Goal: Information Seeking & Learning: Learn about a topic

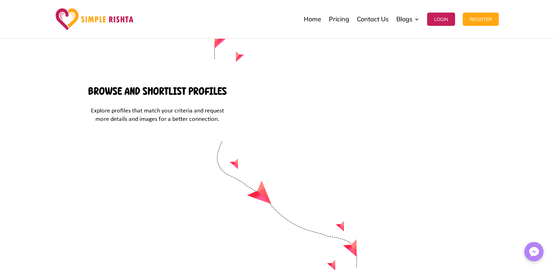
scroll to position [2985, 0]
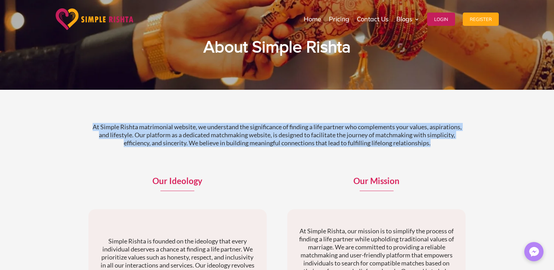
drag, startPoint x: 88, startPoint y: 121, endPoint x: 473, endPoint y: 151, distance: 386.2
click at [473, 151] on div "At Simple Rishta matrimonial website, we understand the significance of finding…" at bounding box center [277, 238] width 554 height 297
copy p "At Simple Rishta matrimonial website, we understand the significance of finding…"
click at [86, 23] on img at bounding box center [95, 19] width 78 height 22
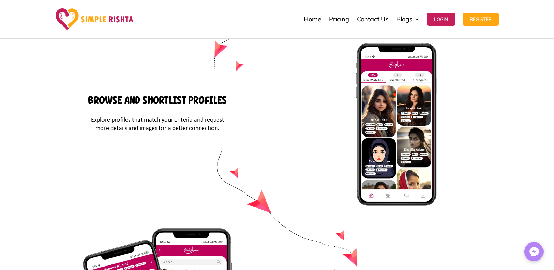
scroll to position [2977, 0]
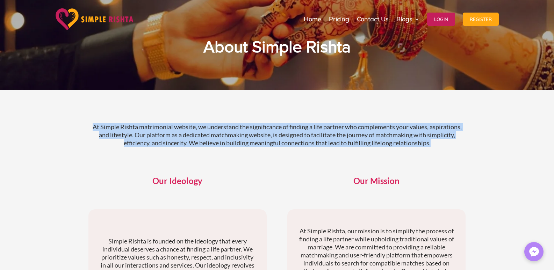
drag, startPoint x: 0, startPoint y: 0, endPoint x: 460, endPoint y: 144, distance: 482.5
click at [460, 144] on p "At Simple Rishta matrimonial website, we understand the significance of finding…" at bounding box center [276, 135] width 377 height 24
copy p "At Simple Rishta matrimonial website, we understand the significance of finding…"
click at [69, 20] on img at bounding box center [95, 19] width 78 height 22
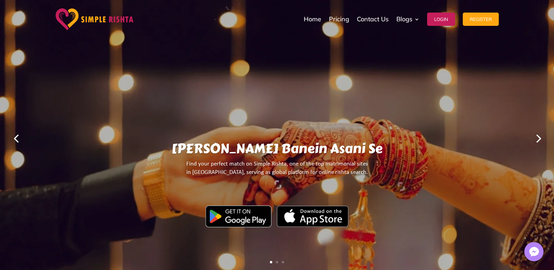
drag, startPoint x: 217, startPoint y: 100, endPoint x: 217, endPoint y: 76, distance: 24.1
click at [217, 98] on div "Yahan Rishtay Banein Asani Se Find your perfect match on Simple Rishta, one of …" at bounding box center [276, 138] width 487 height 274
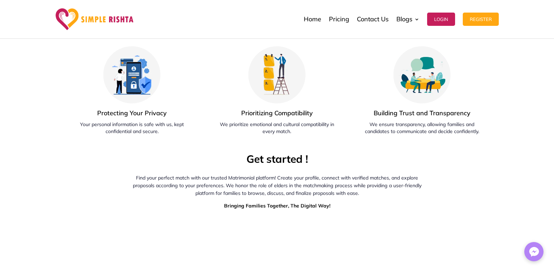
scroll to position [2977, 0]
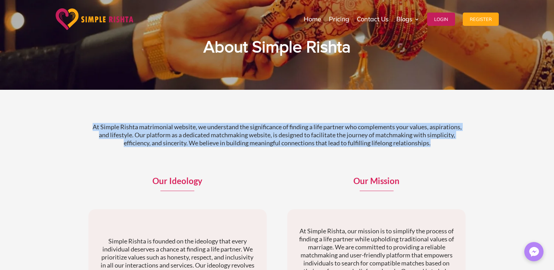
drag, startPoint x: 86, startPoint y: 125, endPoint x: 463, endPoint y: 143, distance: 377.4
click at [463, 143] on div "At Simple Rishta matrimonial website, we understand the significance of finding…" at bounding box center [277, 238] width 554 height 297
copy p "At Simple Rishta matrimonial website, we understand the significance of finding…"
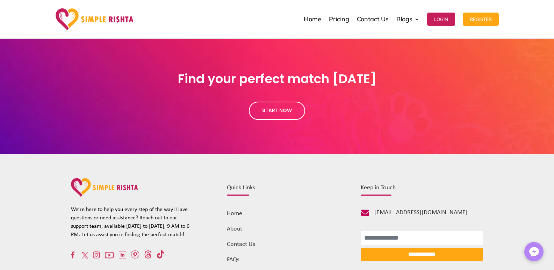
scroll to position [737, 0]
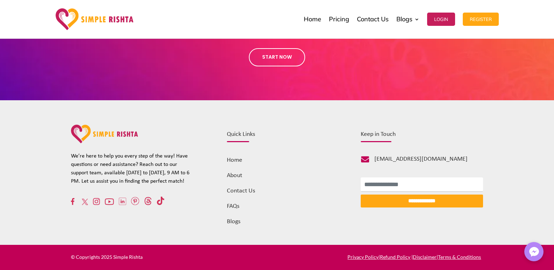
click at [239, 173] on link "About" at bounding box center [234, 175] width 15 height 7
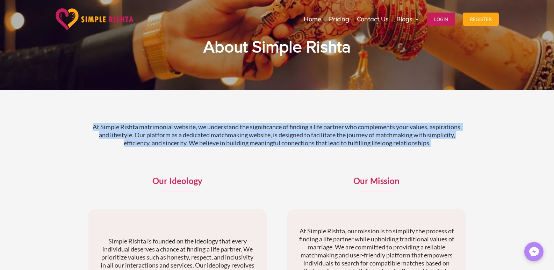
click at [496, 151] on div "At Simple Rishta matrimonial website, we understand the significance of finding…" at bounding box center [277, 238] width 554 height 297
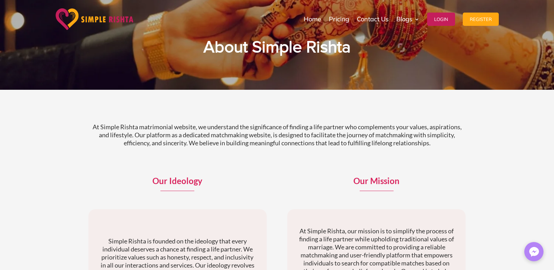
click at [218, 176] on div "Our Ideology Simple Rishta is founded on the ideology that every individual des…" at bounding box center [177, 253] width 178 height 170
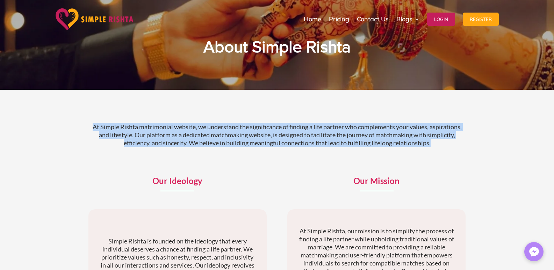
drag, startPoint x: 178, startPoint y: 138, endPoint x: 465, endPoint y: 157, distance: 287.1
click at [465, 157] on div "At Simple Rishta matrimonial website, we understand the significance of finding…" at bounding box center [277, 238] width 554 height 297
copy p "At Simple Rishta matrimonial website, we understand the significance of finding…"
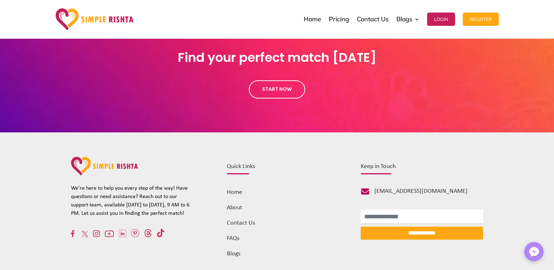
scroll to position [737, 0]
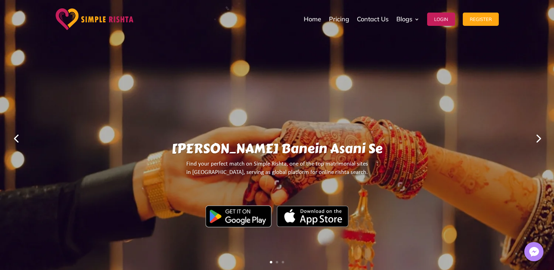
click at [244, 104] on div "[PERSON_NAME] Banein Asani Se Find your perfect match on Simple Rishta, one of …" at bounding box center [276, 138] width 487 height 274
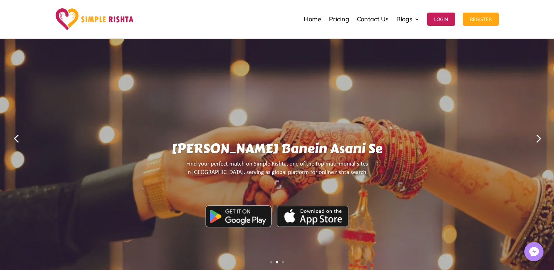
scroll to position [2977, 0]
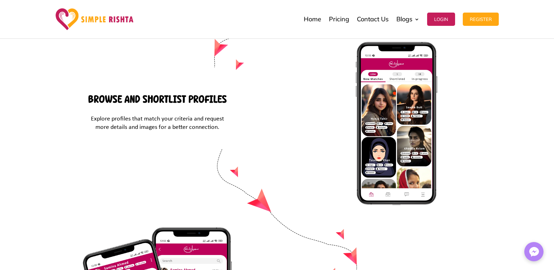
drag, startPoint x: 443, startPoint y: 162, endPoint x: 367, endPoint y: 160, distance: 75.8
copy div " info@simplerishta.com"
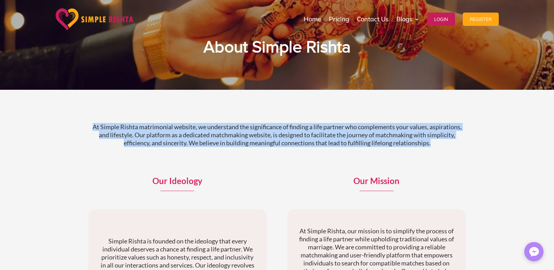
drag, startPoint x: 92, startPoint y: 123, endPoint x: 469, endPoint y: 161, distance: 379.5
click at [469, 161] on div "At Simple Rishta matrimonial website, we understand the significance of finding…" at bounding box center [277, 238] width 554 height 297
copy p "At Simple Rishta matrimonial website, we understand the significance of finding…"
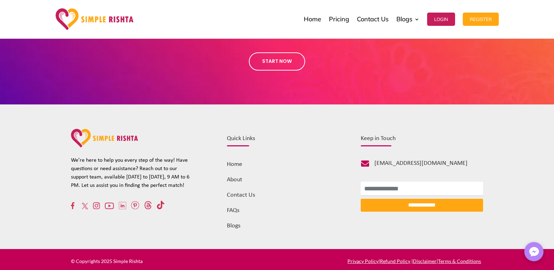
scroll to position [737, 0]
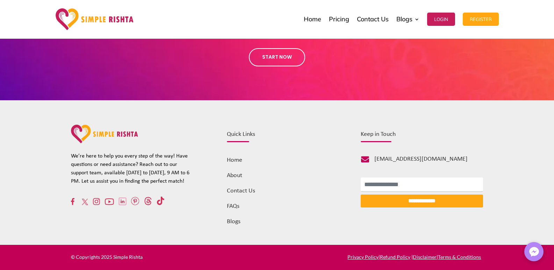
click at [239, 162] on link "Home" at bounding box center [234, 160] width 15 height 7
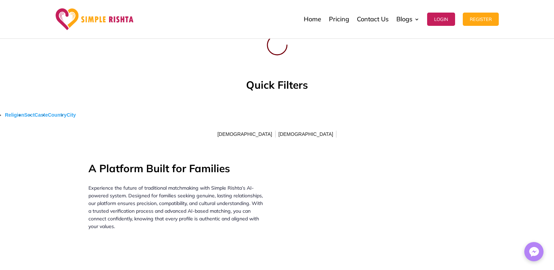
scroll to position [578, 0]
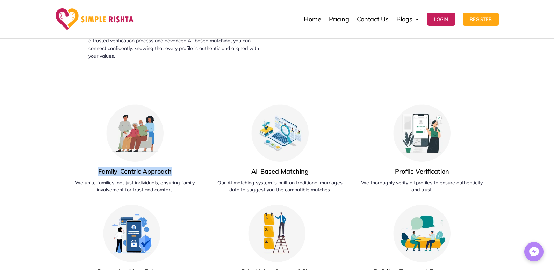
drag, startPoint x: 180, startPoint y: 126, endPoint x: 97, endPoint y: 120, distance: 82.7
click at [97, 167] on h4 "Family-Centric Approach" at bounding box center [135, 173] width 129 height 12
copy span "Family-Centric Approach"
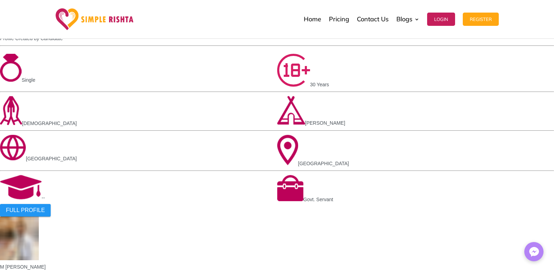
drag, startPoint x: 248, startPoint y: 121, endPoint x: 318, endPoint y: 123, distance: 70.6
copy span "AI-Based Matching"
drag, startPoint x: 392, startPoint y: 122, endPoint x: 458, endPoint y: 122, distance: 65.7
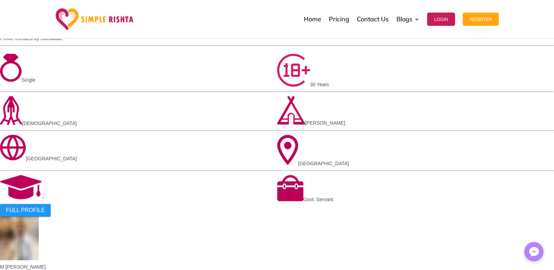
copy span "Profile Verification"
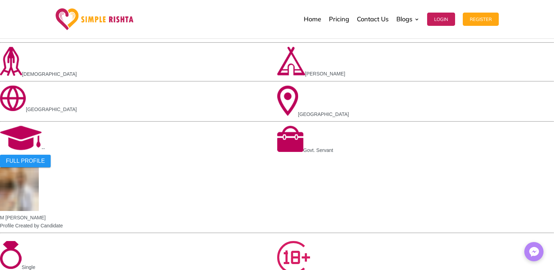
scroll to position [1020, 0]
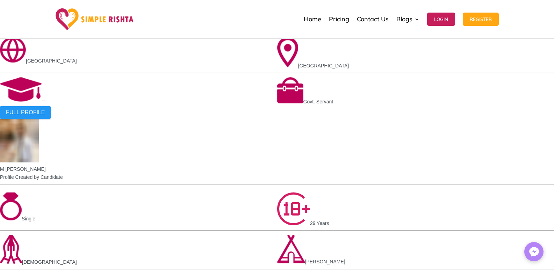
drag, startPoint x: 92, startPoint y: 119, endPoint x: 182, endPoint y: 126, distance: 90.7
copy div "Protecting Your Privacy"
drag, startPoint x: 241, startPoint y: 121, endPoint x: 326, endPoint y: 124, distance: 84.9
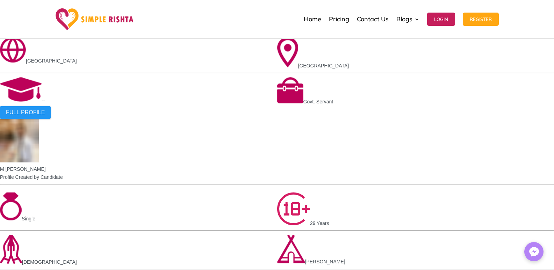
copy span "Prioritizing Compatibility"
drag, startPoint x: 372, startPoint y: 118, endPoint x: 490, endPoint y: 125, distance: 117.9
copy div "Building Trust and Transparency"
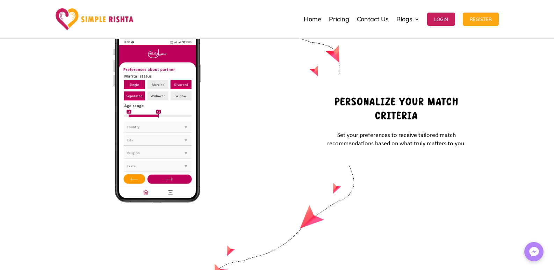
scroll to position [2977, 0]
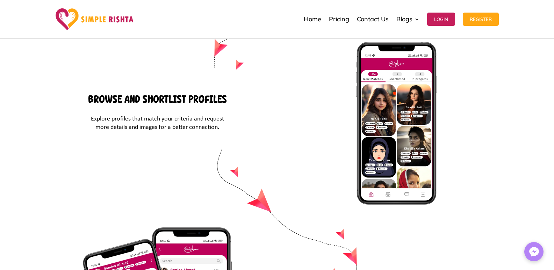
drag, startPoint x: 439, startPoint y: 156, endPoint x: 374, endPoint y: 163, distance: 65.0
copy span "[EMAIL_ADDRESS][DOMAIN_NAME]"
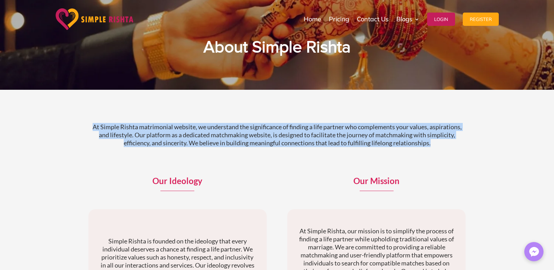
drag, startPoint x: 83, startPoint y: 118, endPoint x: 461, endPoint y: 147, distance: 379.1
click at [461, 147] on div "At Simple Rishta matrimonial website, we understand the significance of finding…" at bounding box center [277, 238] width 554 height 297
copy p "At Simple Rishta matrimonial website, we understand the significance of finding…"
